Goal: Feedback & Contribution: Leave review/rating

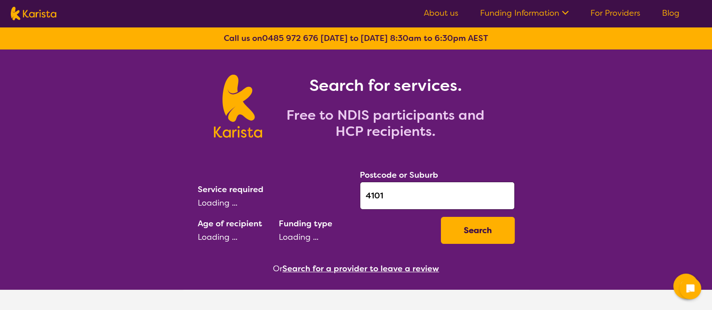
select select "Psychology"
select select "NDIS"
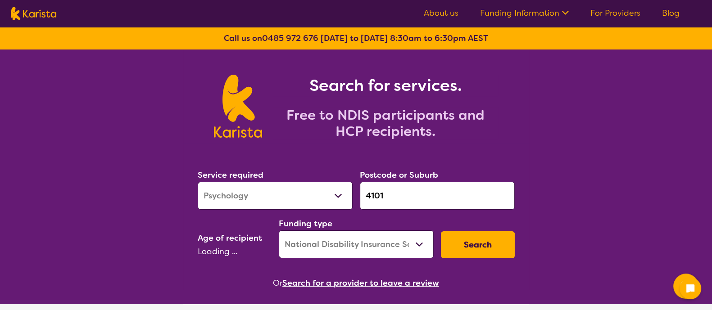
select select "AD"
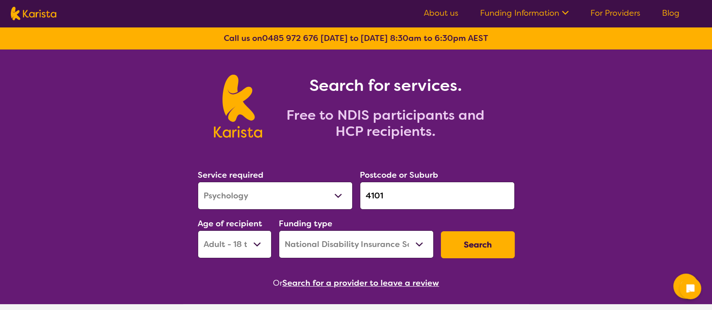
click at [346, 285] on button "Search for a provider to leave a review" at bounding box center [360, 283] width 157 height 14
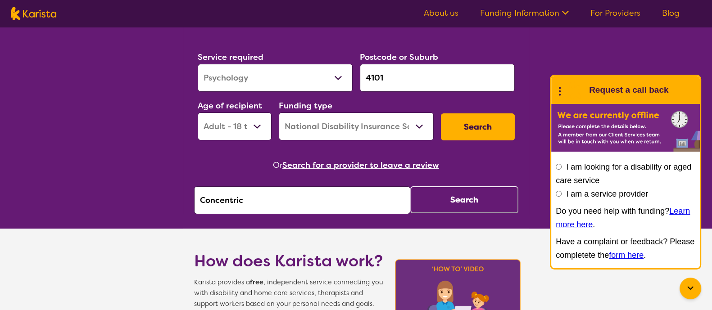
scroll to position [122, 0]
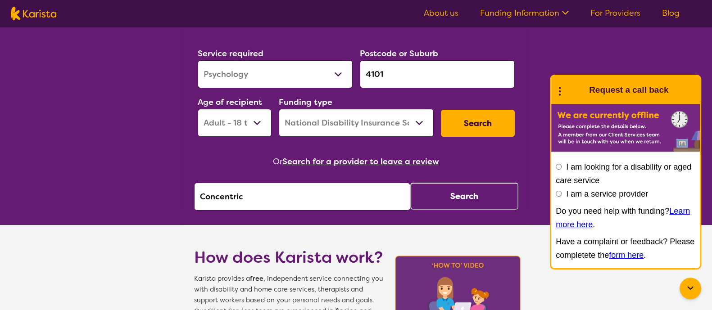
click at [453, 191] on button "Search" at bounding box center [464, 196] width 108 height 27
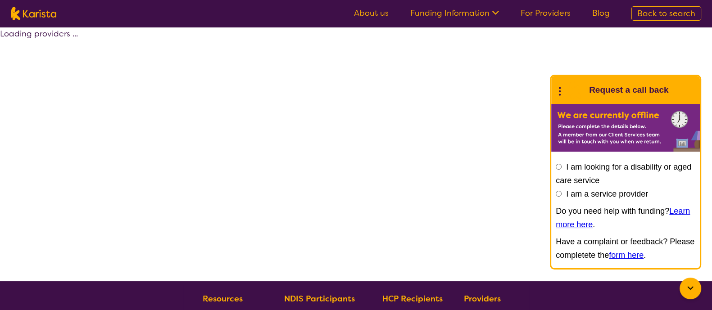
select select "by_score"
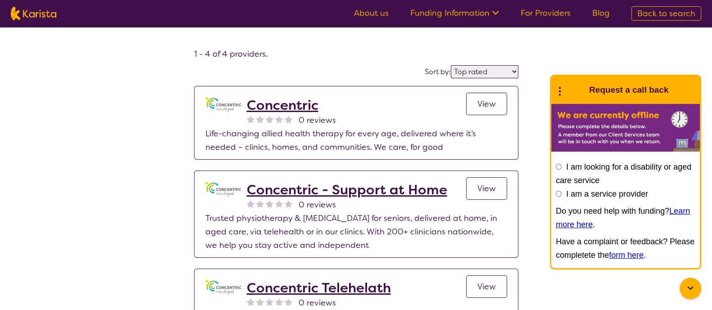
scroll to position [27, 0]
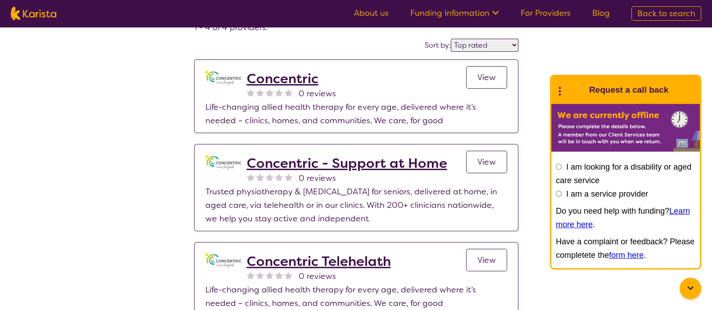
click at [425, 163] on h2 "Concentric - Support at Home" at bounding box center [347, 163] width 200 height 16
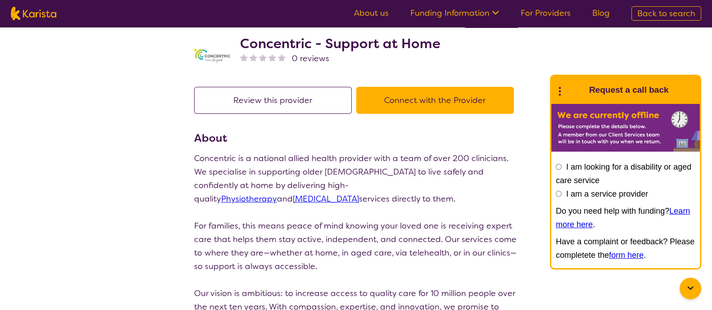
scroll to position [18, 0]
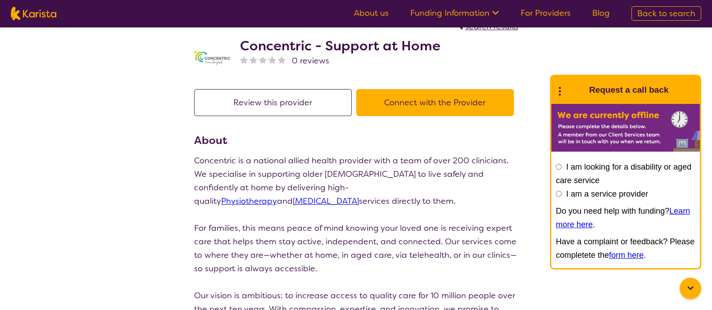
click at [303, 121] on div "Review this provider Connect with the Provider" at bounding box center [356, 110] width 324 height 43
click at [294, 109] on button "Review this provider" at bounding box center [273, 102] width 158 height 27
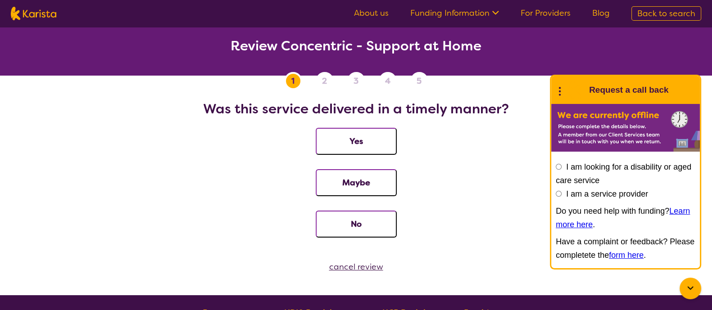
scroll to position [18, 0]
